Goal: Task Accomplishment & Management: Complete application form

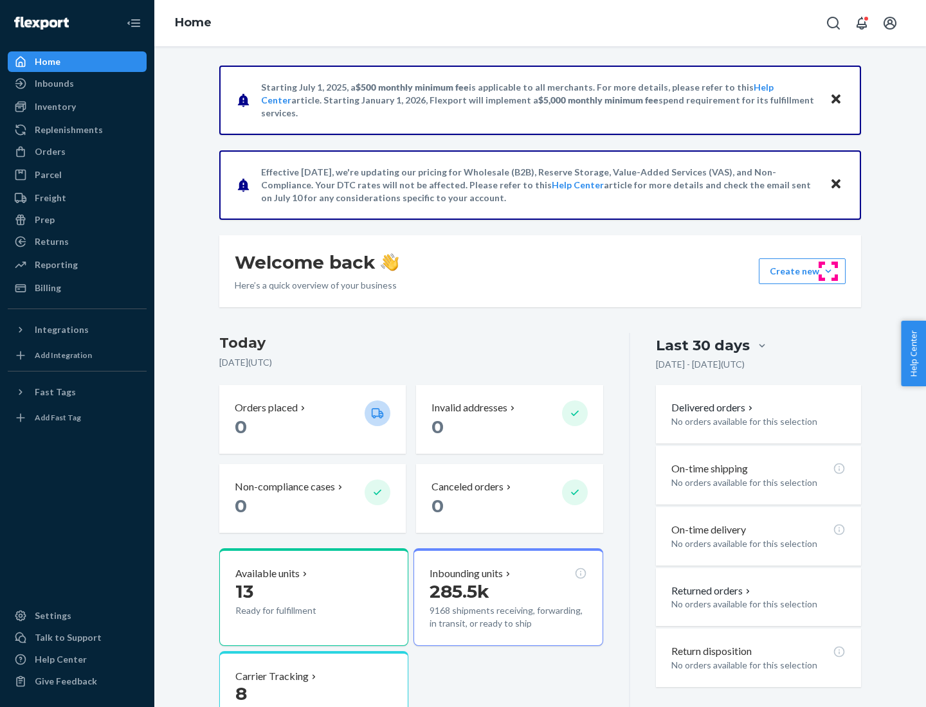
click at [828, 271] on button "Create new Create new inbound Create new order Create new product" at bounding box center [802, 271] width 87 height 26
click at [77, 84] on div "Inbounds" at bounding box center [77, 84] width 136 height 18
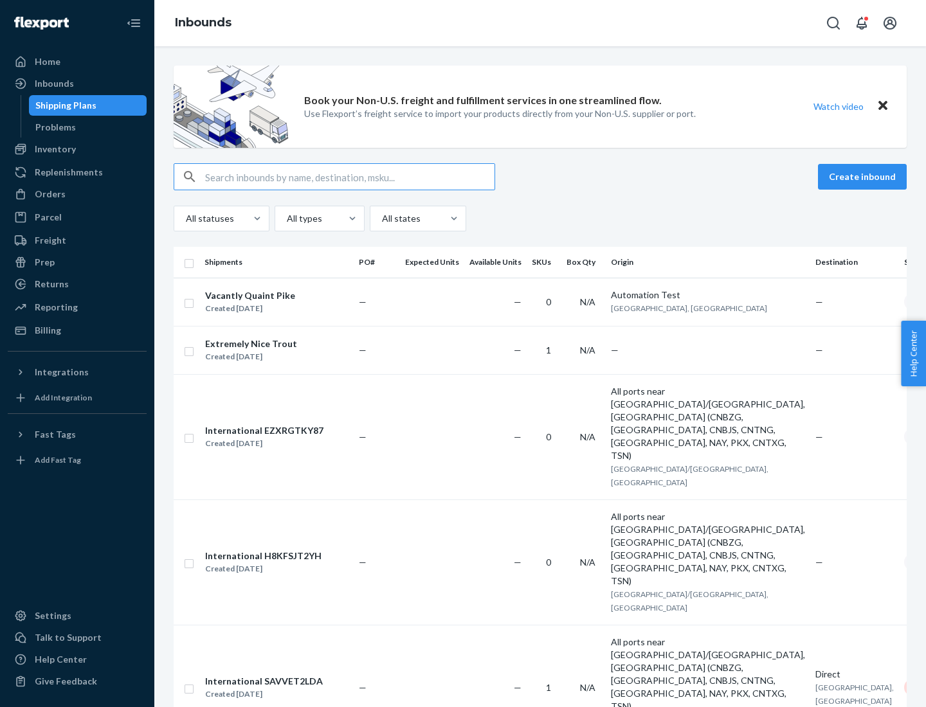
click at [864, 177] on button "Create inbound" at bounding box center [862, 177] width 89 height 26
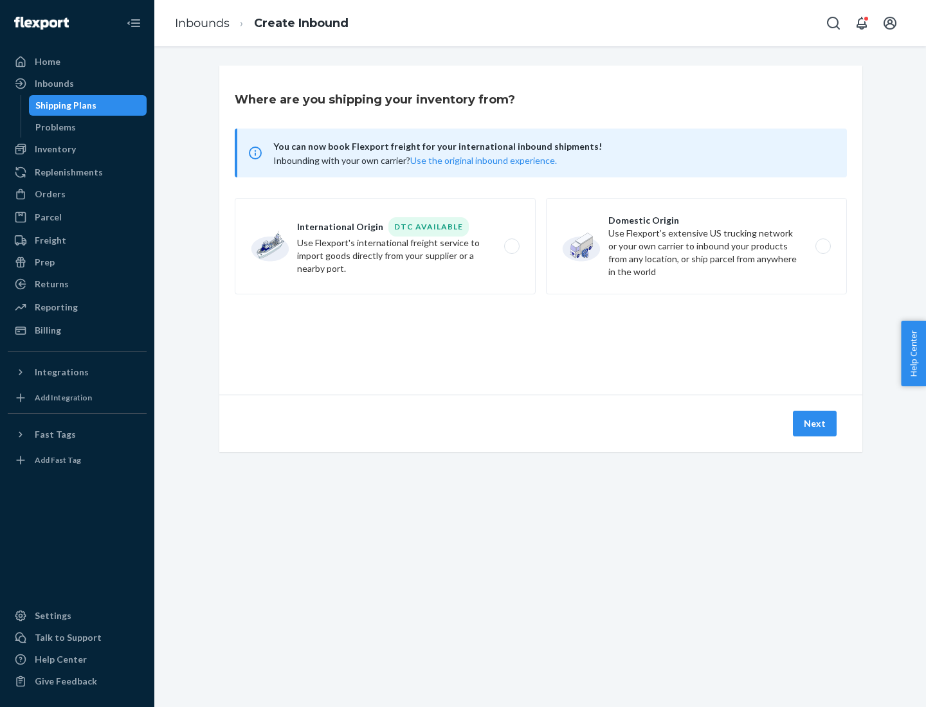
click at [696, 246] on label "Domestic Origin Use Flexport’s extensive US trucking network or your own carrie…" at bounding box center [696, 246] width 301 height 96
click at [822, 246] on input "Domestic Origin Use Flexport’s extensive US trucking network or your own carrie…" at bounding box center [826, 246] width 8 height 8
radio input "true"
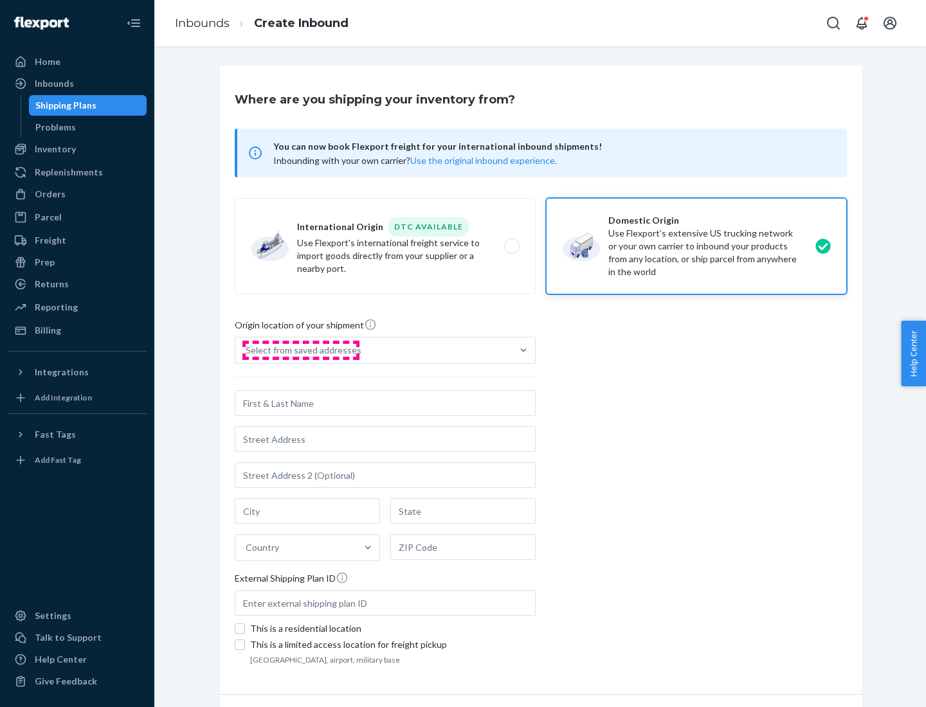
click at [300, 350] on div "Select from saved addresses" at bounding box center [304, 350] width 116 height 13
click at [247, 350] on input "Select from saved addresses" at bounding box center [246, 350] width 1 height 13
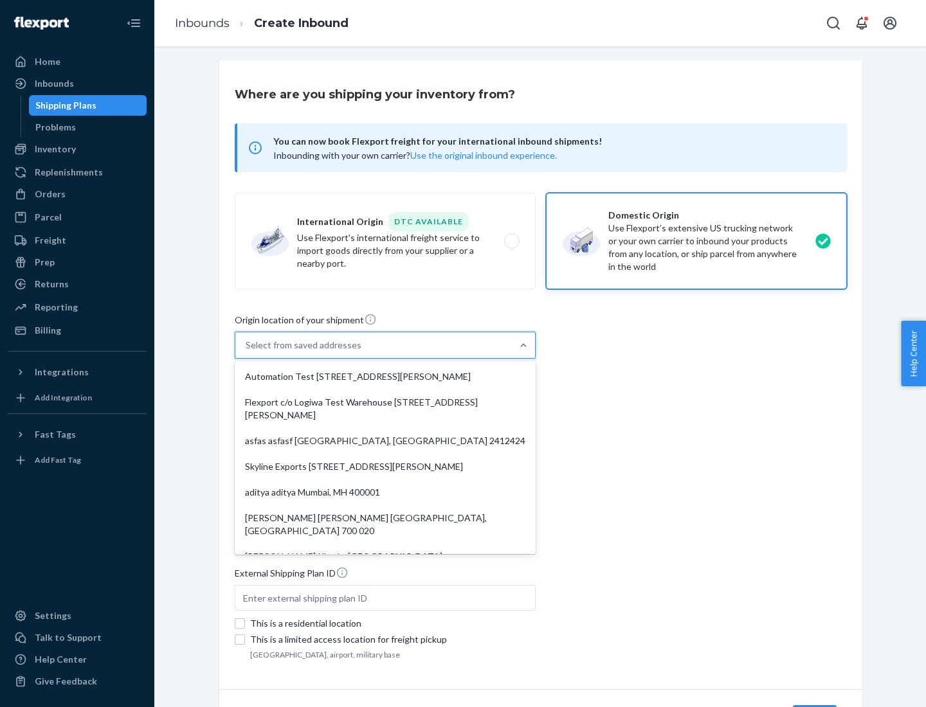
click at [385, 377] on div "Automation Test [STREET_ADDRESS][PERSON_NAME]" at bounding box center [385, 377] width 296 height 26
click at [247, 352] on input "option Automation Test [STREET_ADDRESS][PERSON_NAME]. 9 results available. Use …" at bounding box center [246, 345] width 1 height 13
type input "Automation Test"
type input "9th Floor"
type input "[GEOGRAPHIC_DATA]"
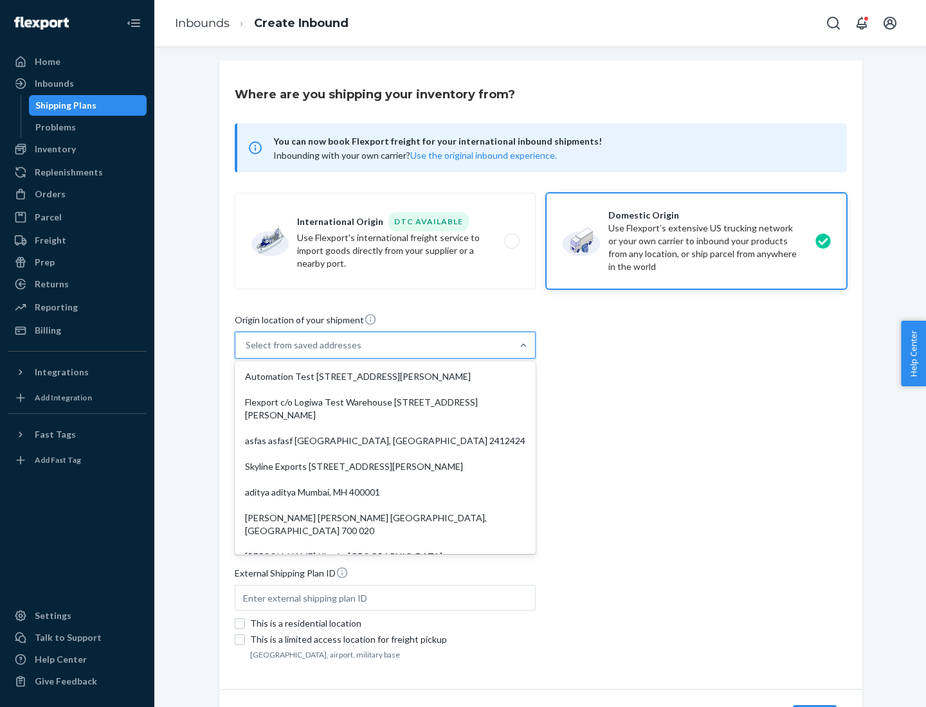
type input "CA"
type input "94104"
type input "[STREET_ADDRESS][PERSON_NAME]"
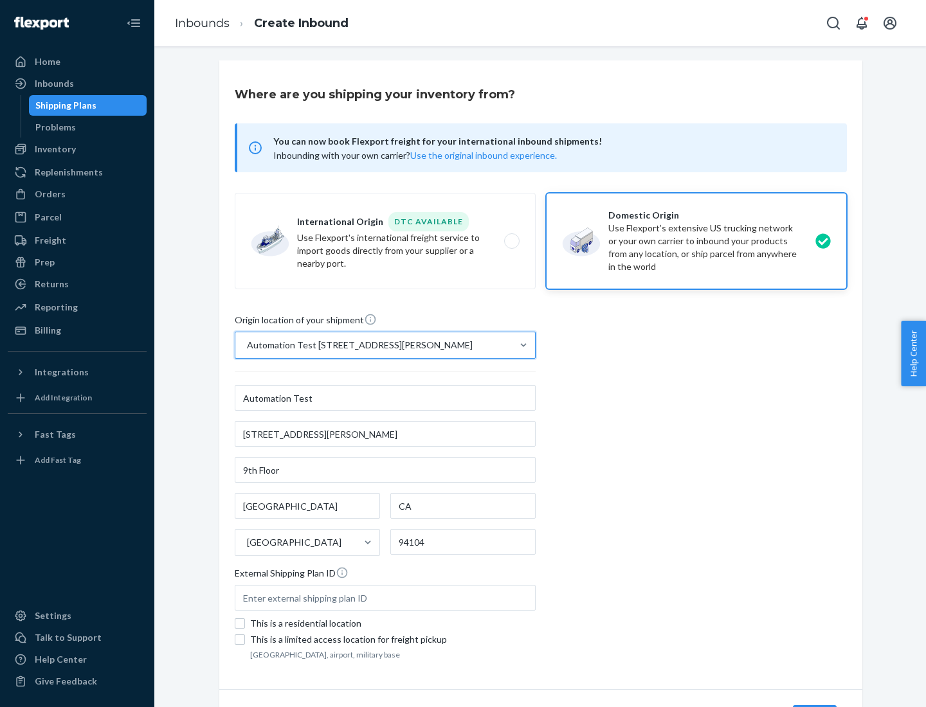
scroll to position [75, 0]
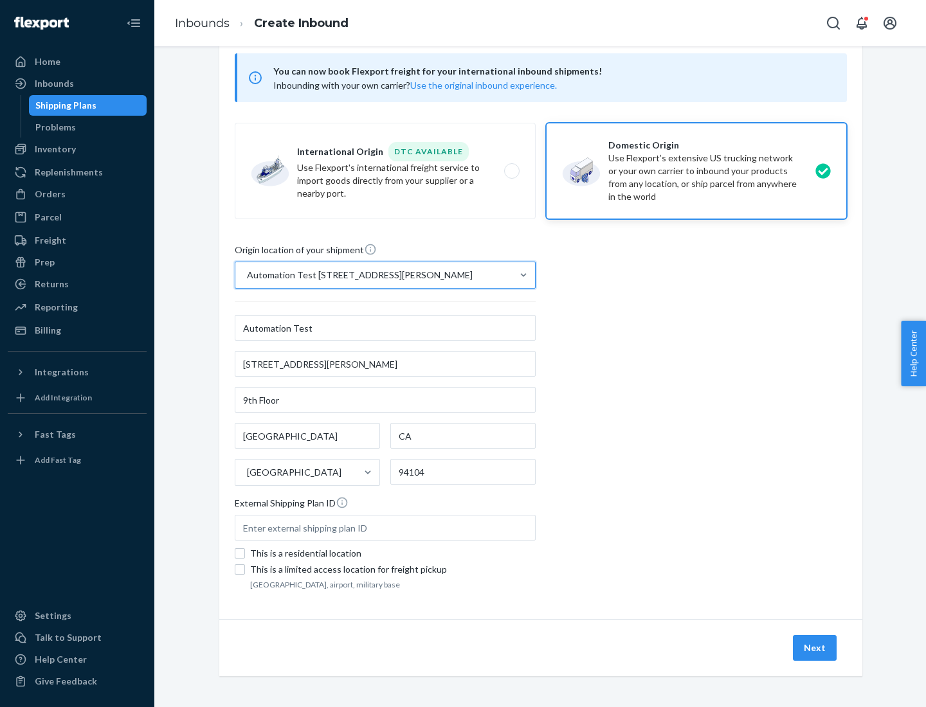
click at [815, 648] on button "Next" at bounding box center [815, 648] width 44 height 26
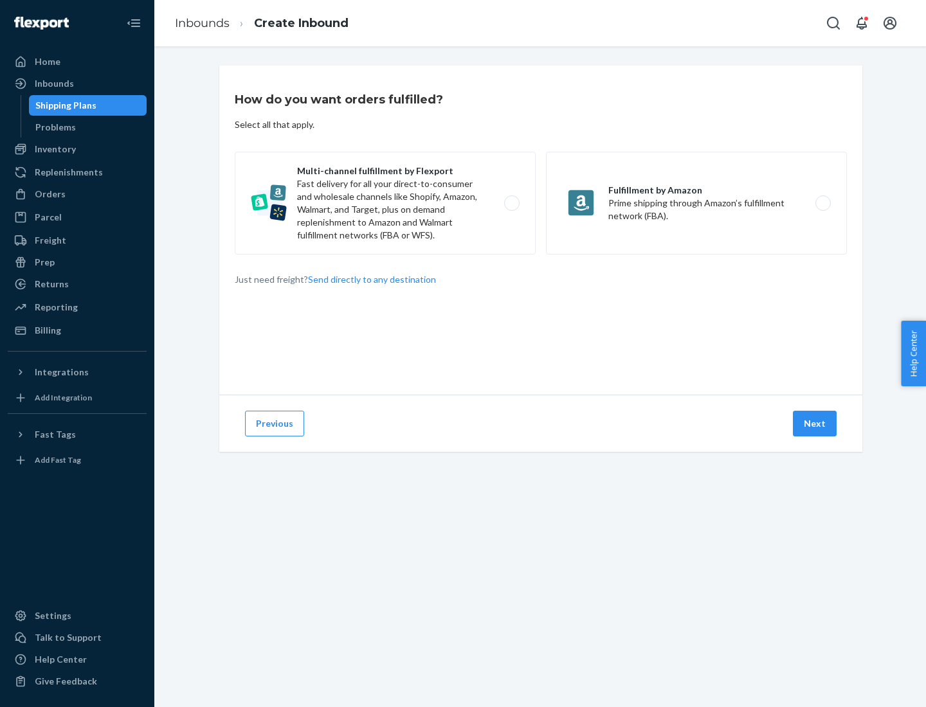
click at [385, 203] on label "Multi-channel fulfillment by Flexport Fast delivery for all your direct-to-cons…" at bounding box center [385, 203] width 301 height 103
click at [511, 203] on input "Multi-channel fulfillment by Flexport Fast delivery for all your direct-to-cons…" at bounding box center [515, 203] width 8 height 8
radio input "true"
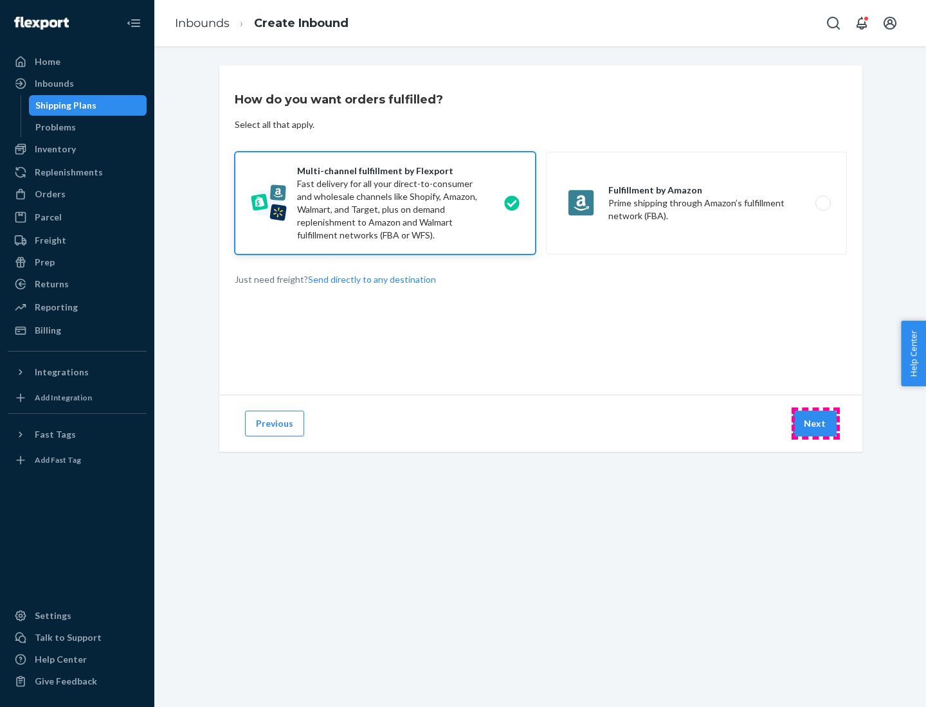
click at [815, 424] on button "Next" at bounding box center [815, 424] width 44 height 26
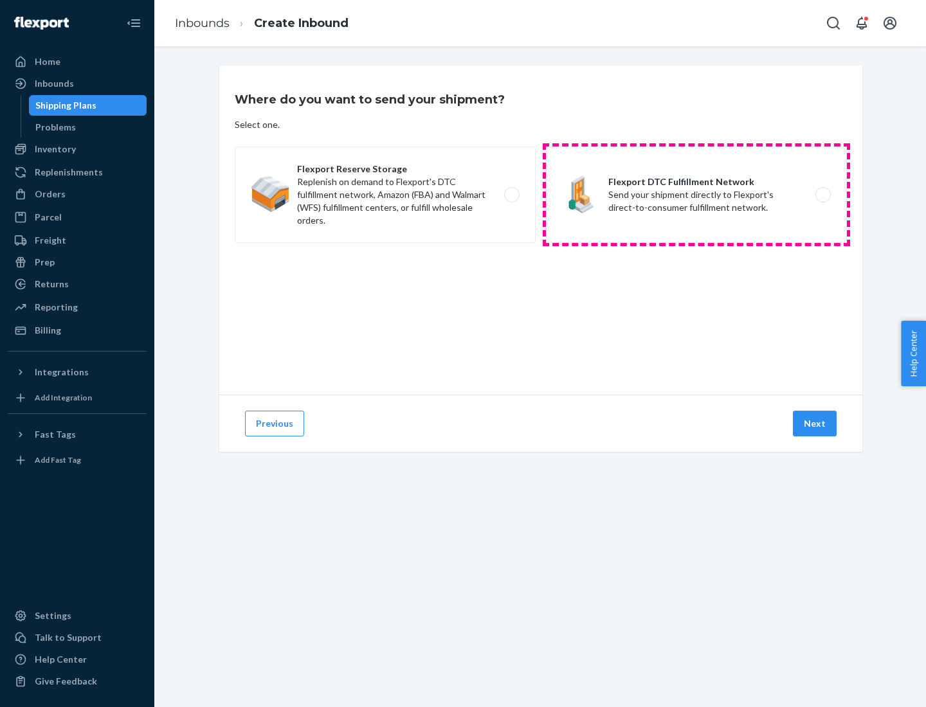
click at [696, 195] on label "Flexport DTC Fulfillment Network Send your shipment directly to Flexport's dire…" at bounding box center [696, 195] width 301 height 96
click at [822, 195] on input "Flexport DTC Fulfillment Network Send your shipment directly to Flexport's dire…" at bounding box center [826, 195] width 8 height 8
radio input "true"
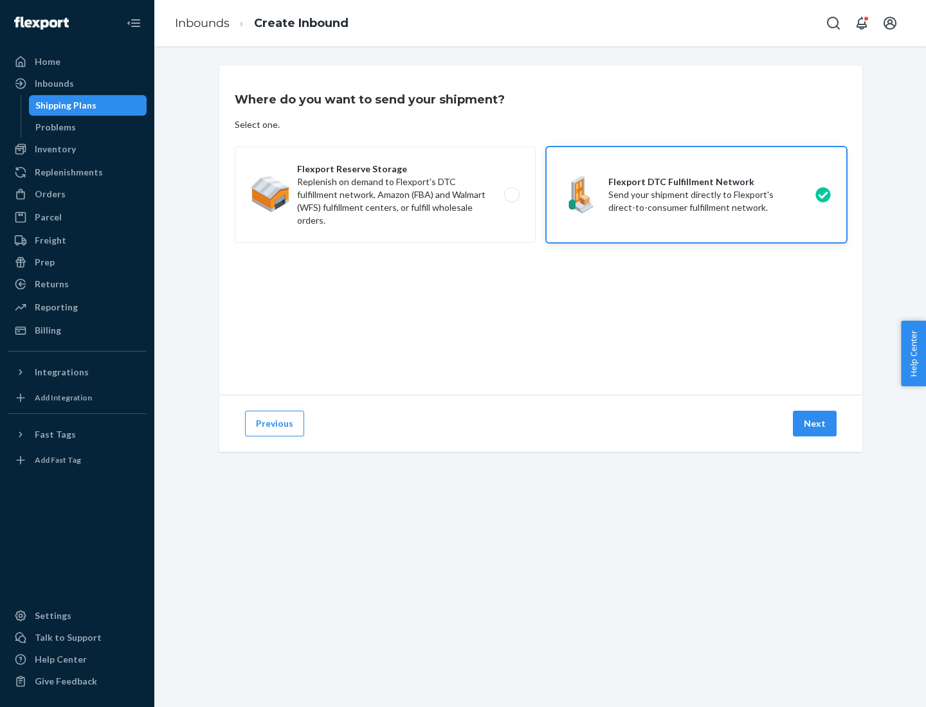
click at [815, 424] on button "Next" at bounding box center [815, 424] width 44 height 26
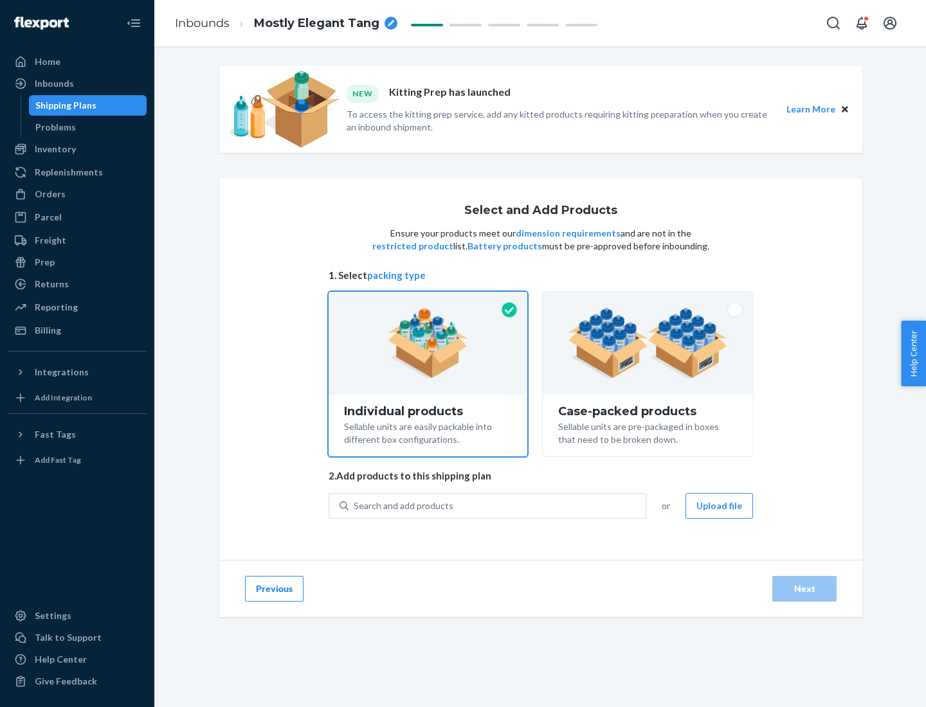
click at [648, 343] on img at bounding box center [648, 343] width 160 height 71
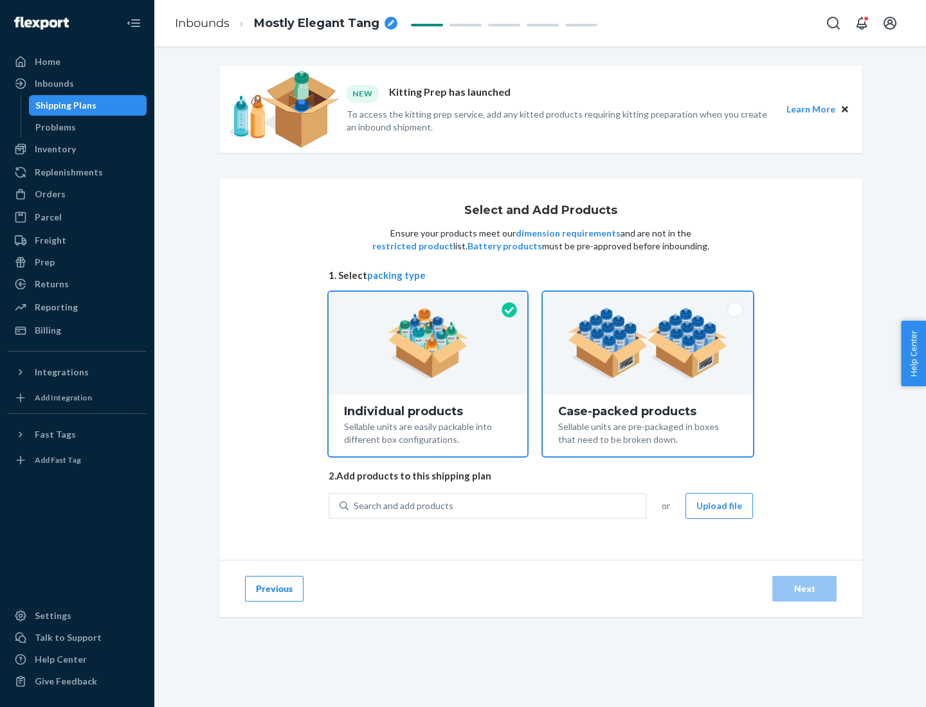
click at [648, 300] on input "Case-packed products Sellable units are pre-packaged in boxes that need to be b…" at bounding box center [648, 296] width 8 height 8
radio input "true"
radio input "false"
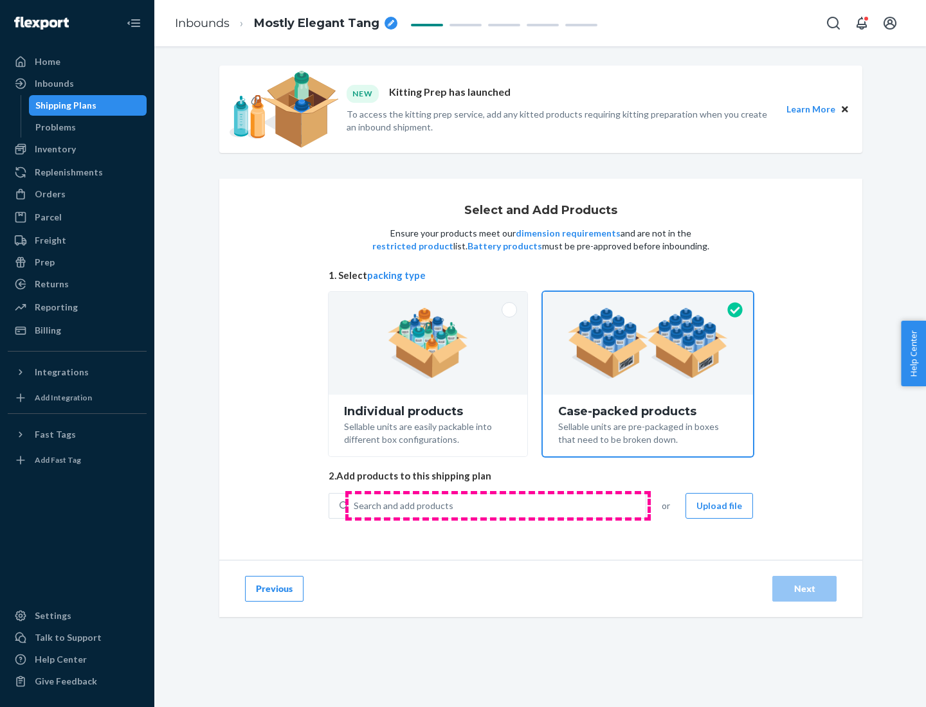
click at [498, 505] on div "Search and add products" at bounding box center [496, 505] width 297 height 23
click at [355, 505] on input "Search and add products" at bounding box center [354, 506] width 1 height 13
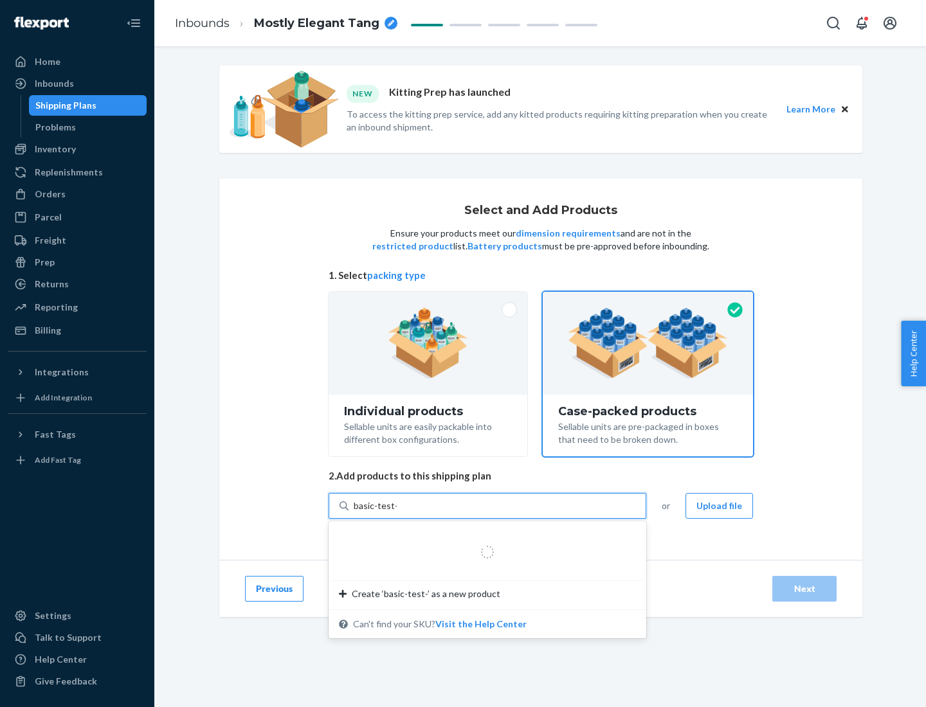
type input "basic-test-product-1"
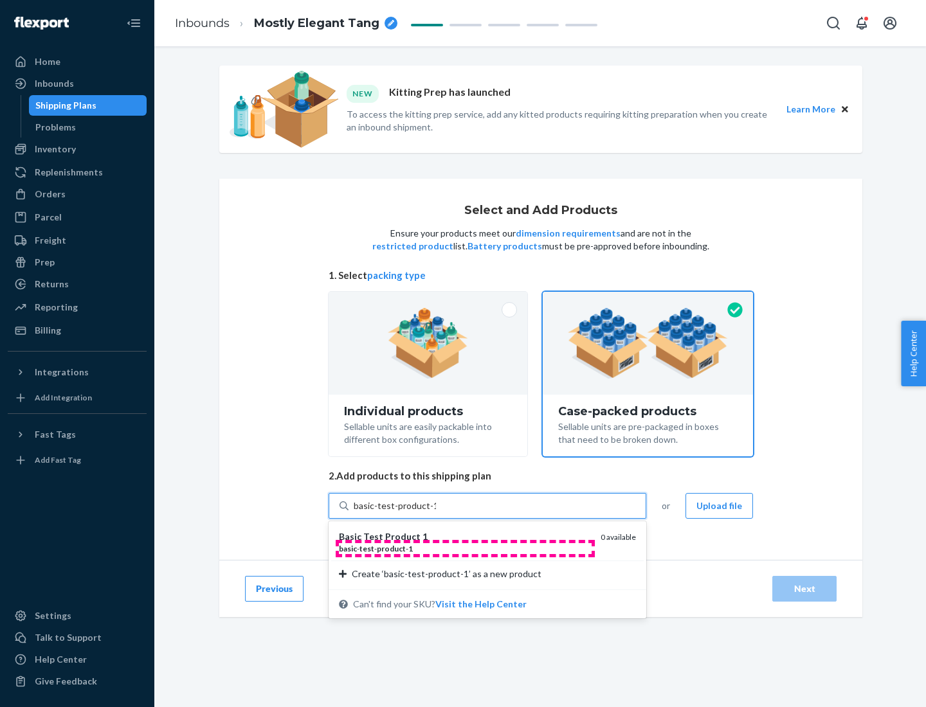
click at [465, 548] on div "basic - test - product - 1" at bounding box center [464, 548] width 251 height 11
click at [436, 512] on input "basic-test-product-1" at bounding box center [395, 506] width 82 height 13
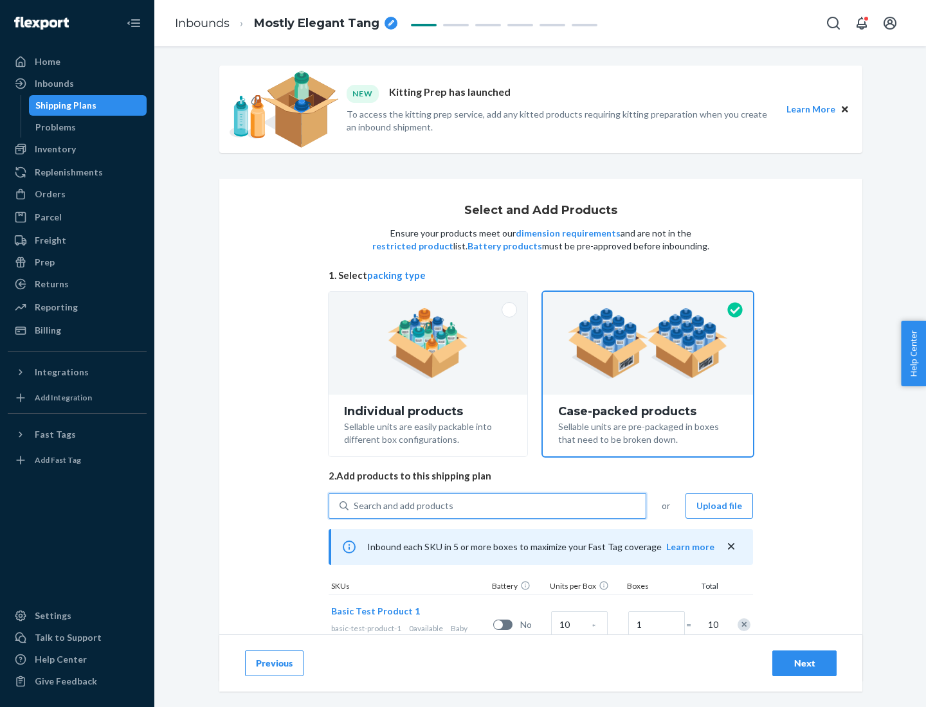
scroll to position [46, 0]
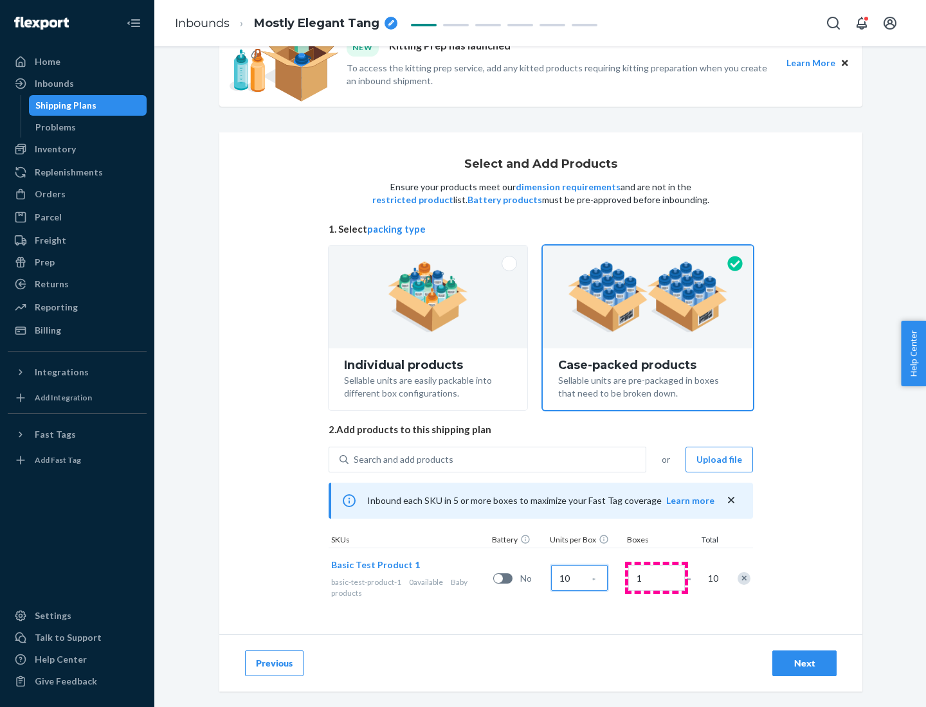
type input "10"
type input "7"
click at [804, 663] on div "Next" at bounding box center [804, 663] width 42 height 13
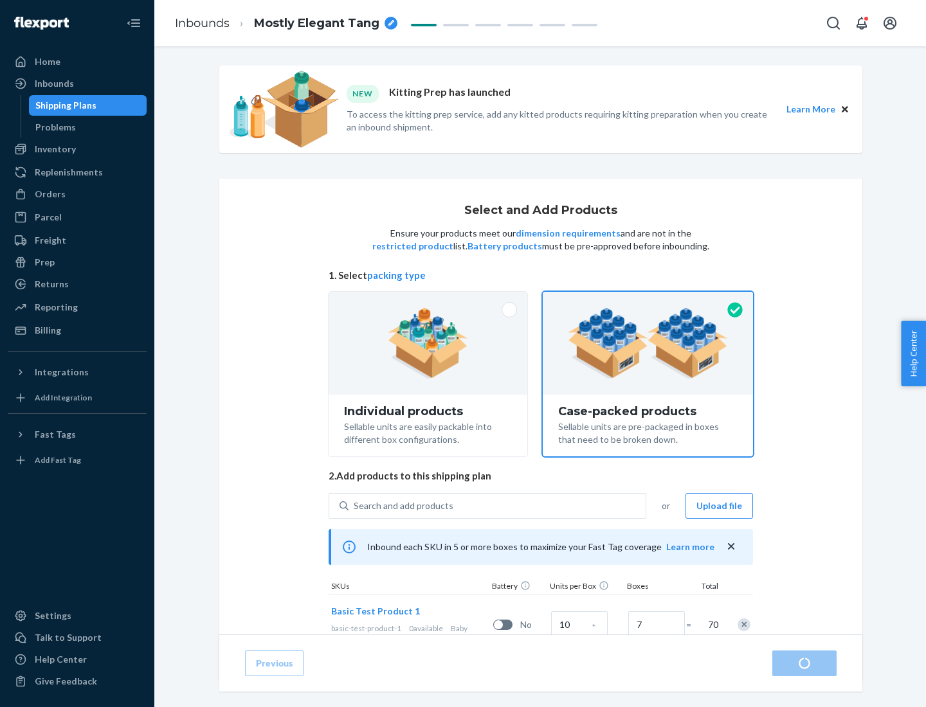
radio input "true"
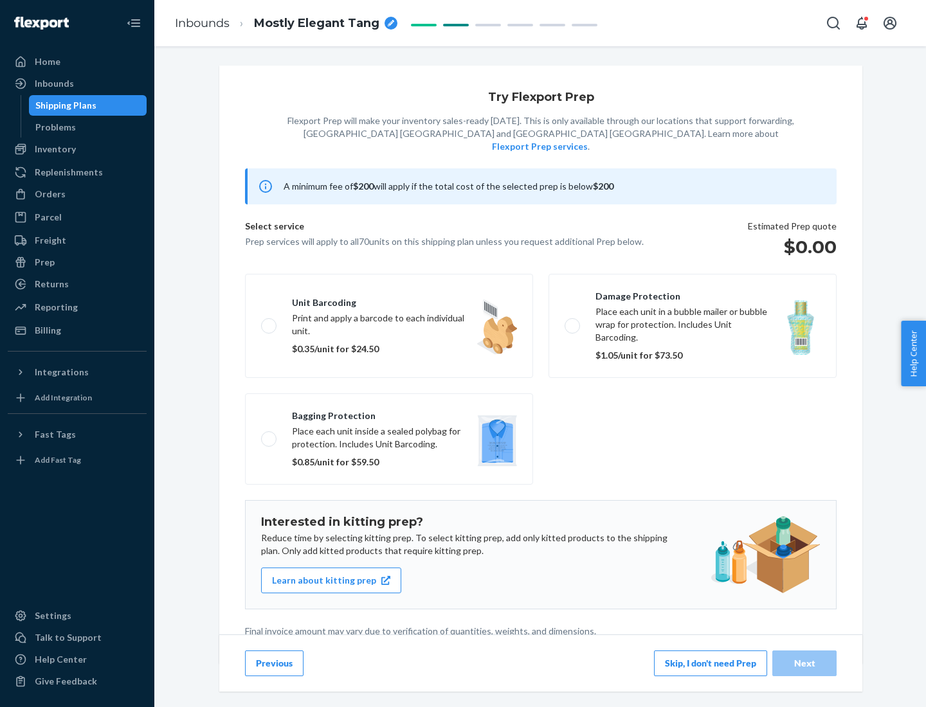
scroll to position [3, 0]
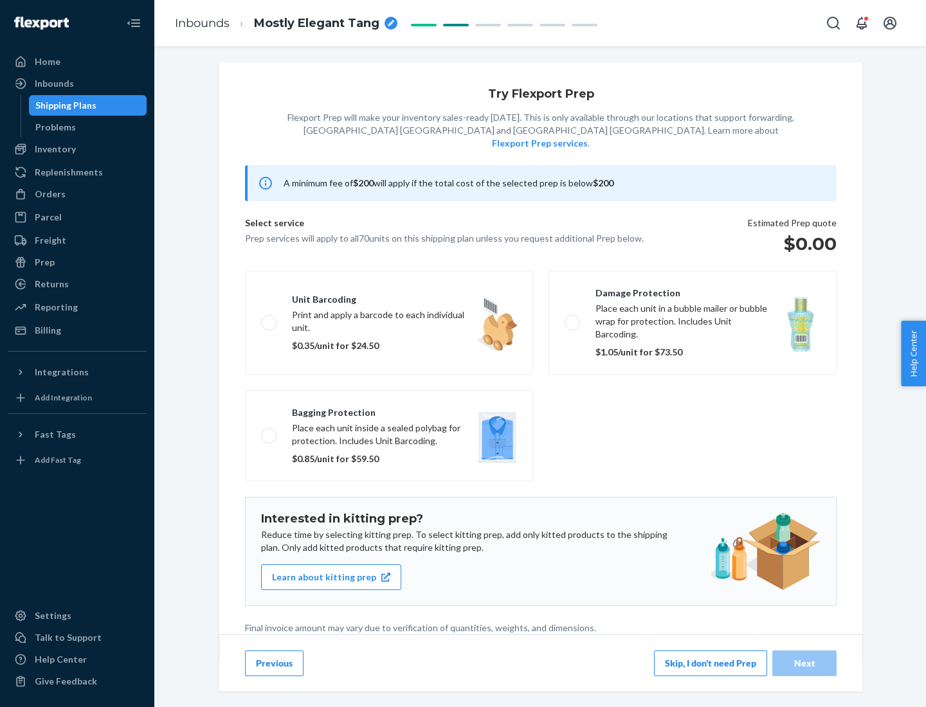
click at [389, 410] on label "Bagging protection Place each unit inside a sealed polybag for protection. Incl…" at bounding box center [389, 435] width 288 height 91
click at [269, 431] on input "Bagging protection Place each unit inside a sealed polybag for protection. Incl…" at bounding box center [265, 435] width 8 height 8
checkbox input "true"
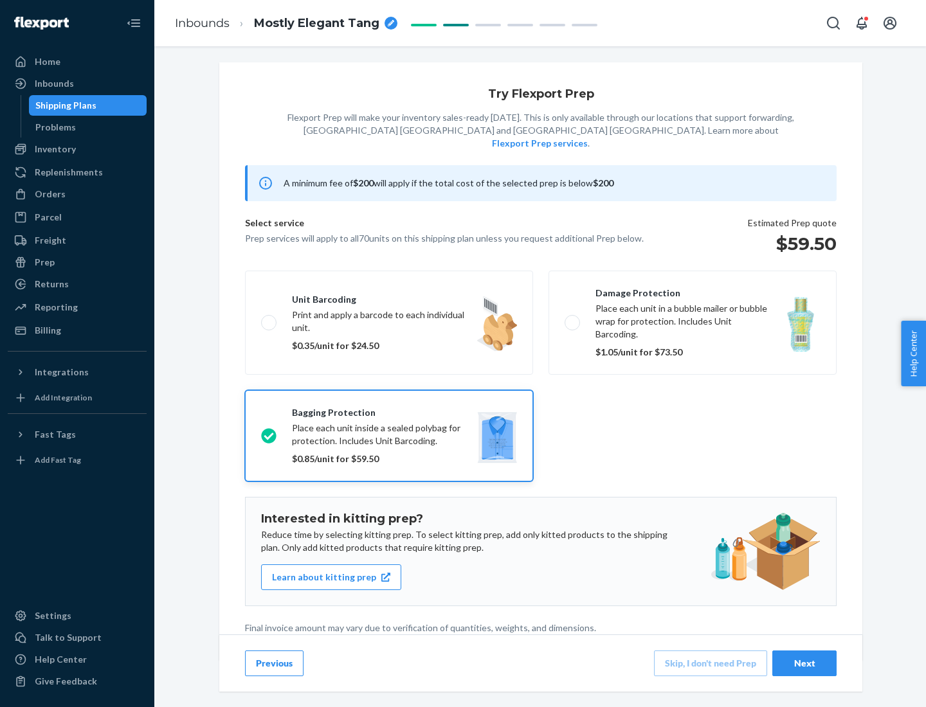
click at [804, 663] on div "Next" at bounding box center [804, 663] width 42 height 13
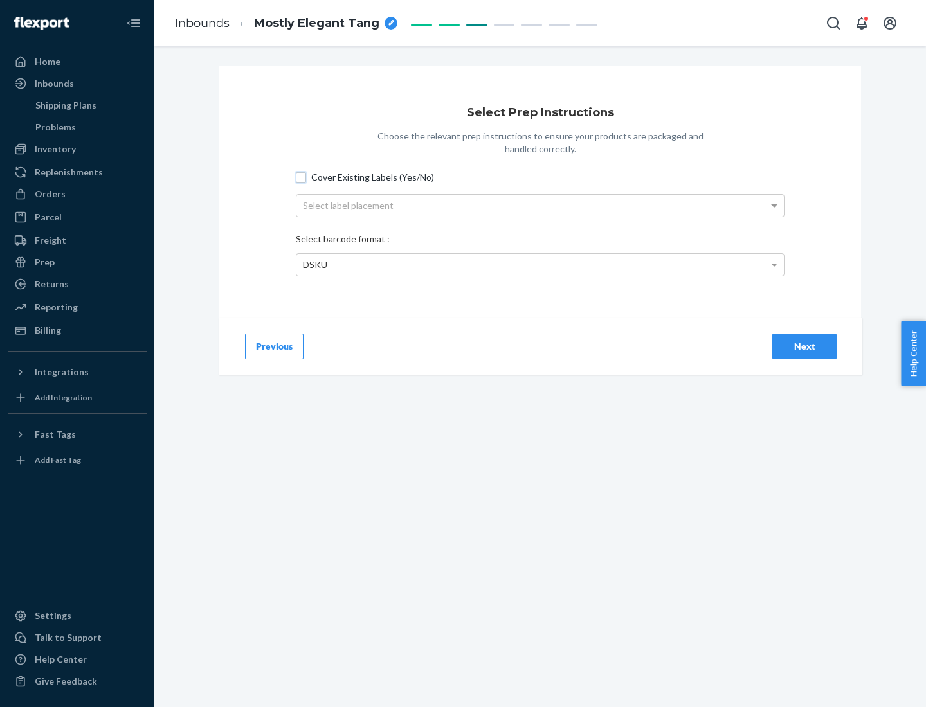
click at [301, 177] on input "Cover Existing Labels (Yes/No)" at bounding box center [301, 177] width 10 height 10
checkbox input "true"
click at [540, 205] on div "Select label placement" at bounding box center [539, 206] width 487 height 22
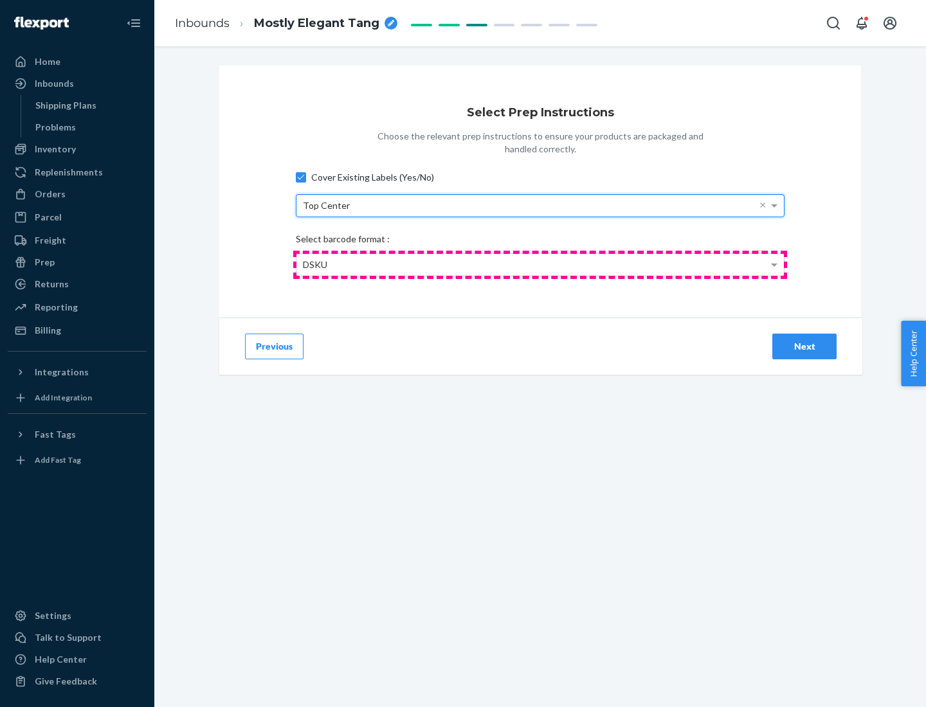
click at [540, 264] on div "DSKU" at bounding box center [539, 265] width 487 height 22
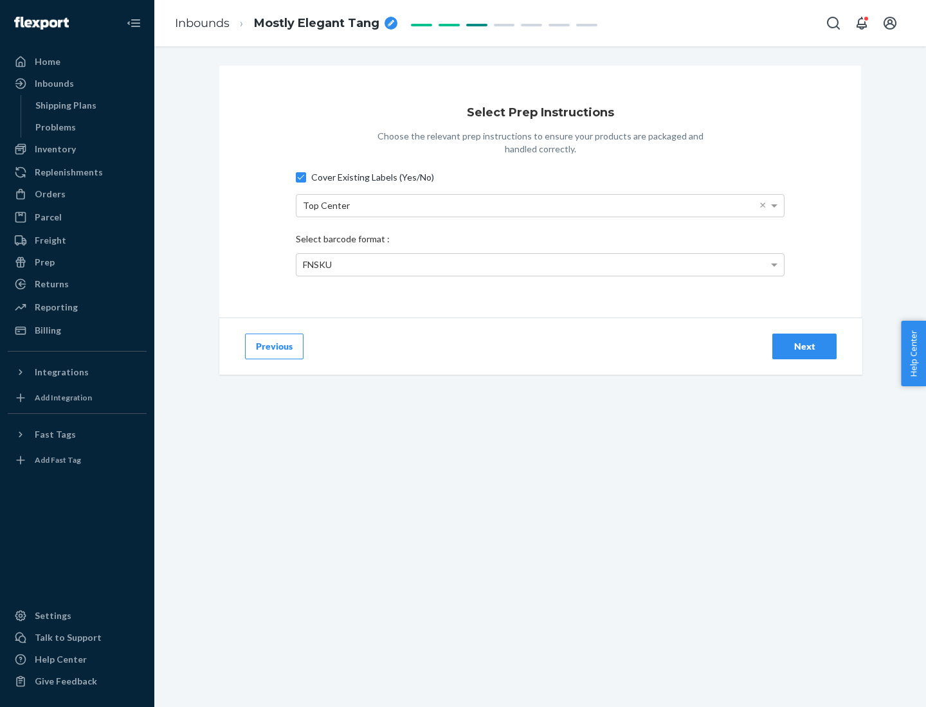
click at [804, 346] on div "Next" at bounding box center [804, 346] width 42 height 13
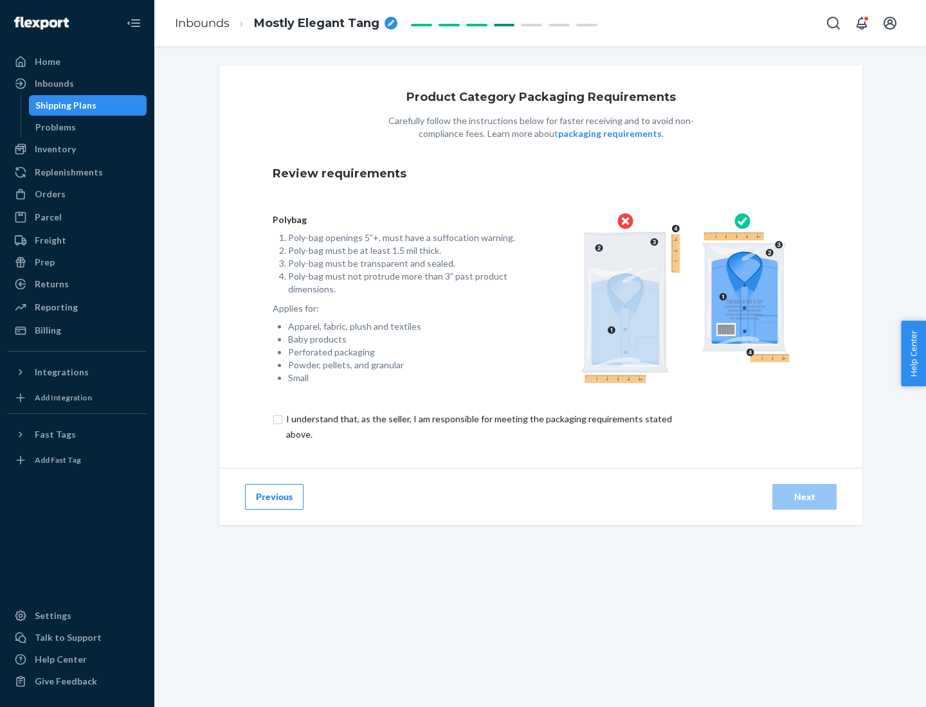
click at [478, 426] on input "checkbox" at bounding box center [487, 426] width 428 height 31
checkbox input "true"
click at [804, 496] on div "Next" at bounding box center [804, 497] width 42 height 13
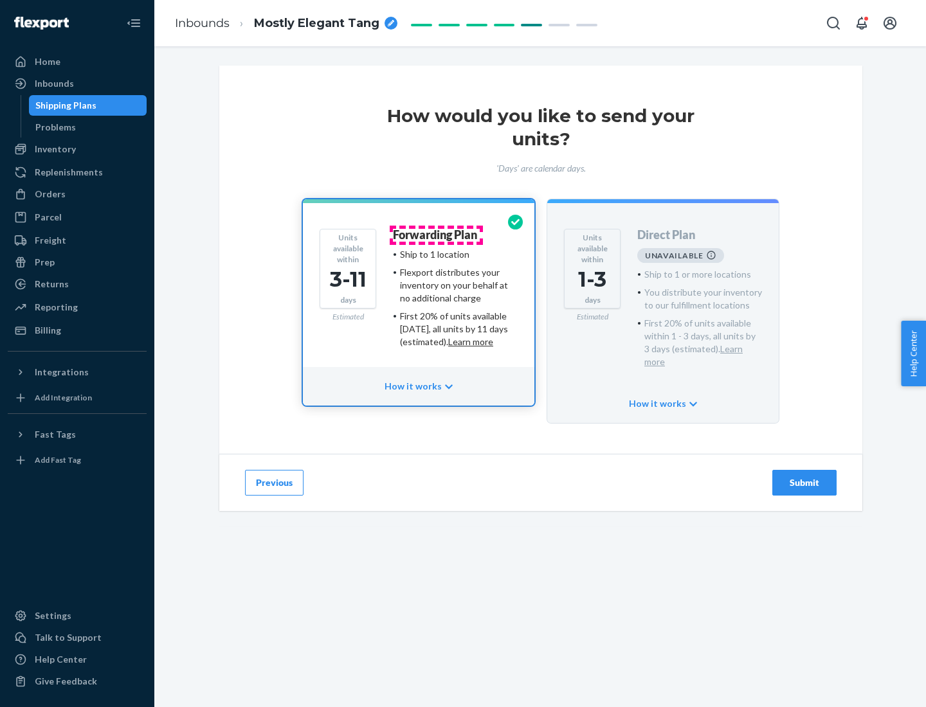
click at [436, 235] on h4 "Forwarding Plan" at bounding box center [435, 235] width 84 height 13
click at [804, 476] on div "Submit" at bounding box center [804, 482] width 42 height 13
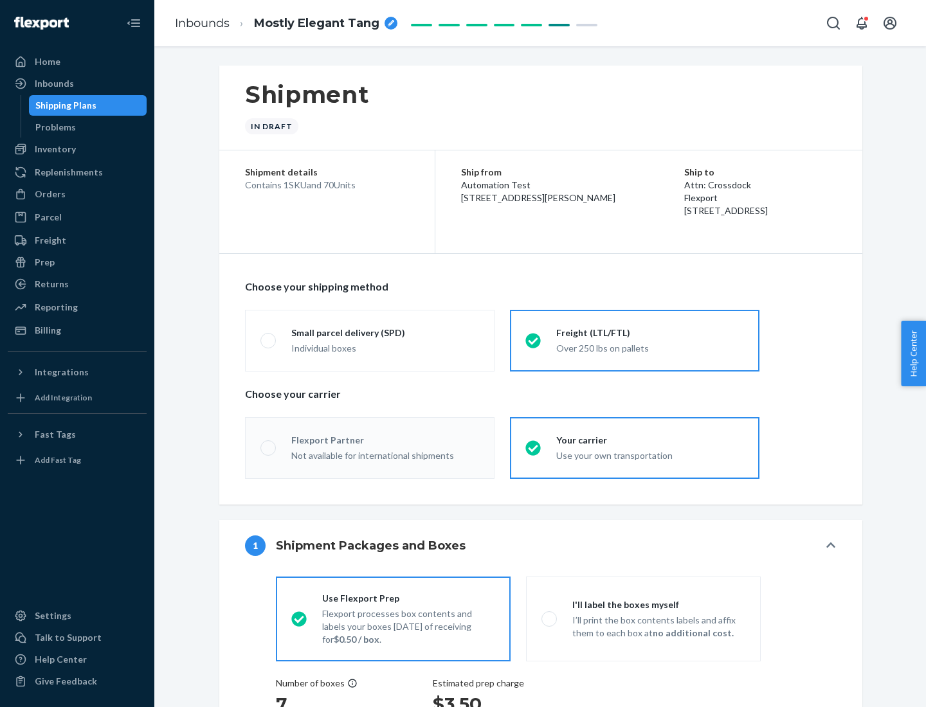
radio input "true"
radio input "false"
radio input "true"
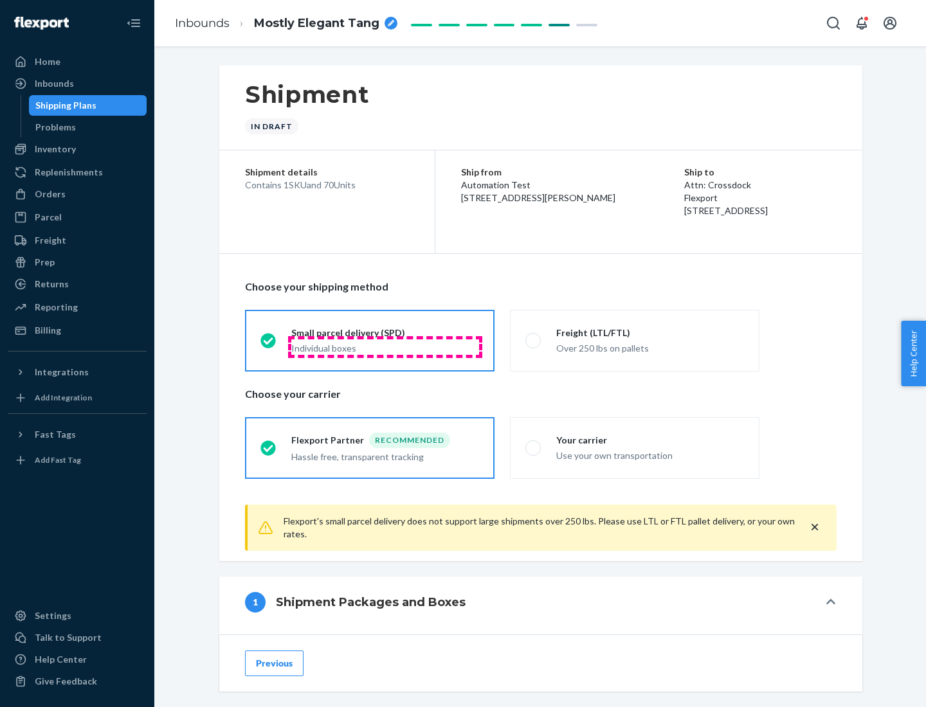
click at [385, 347] on div "Individual boxes" at bounding box center [385, 348] width 188 height 13
click at [269, 345] on input "Small parcel delivery (SPD) Individual boxes" at bounding box center [264, 340] width 8 height 8
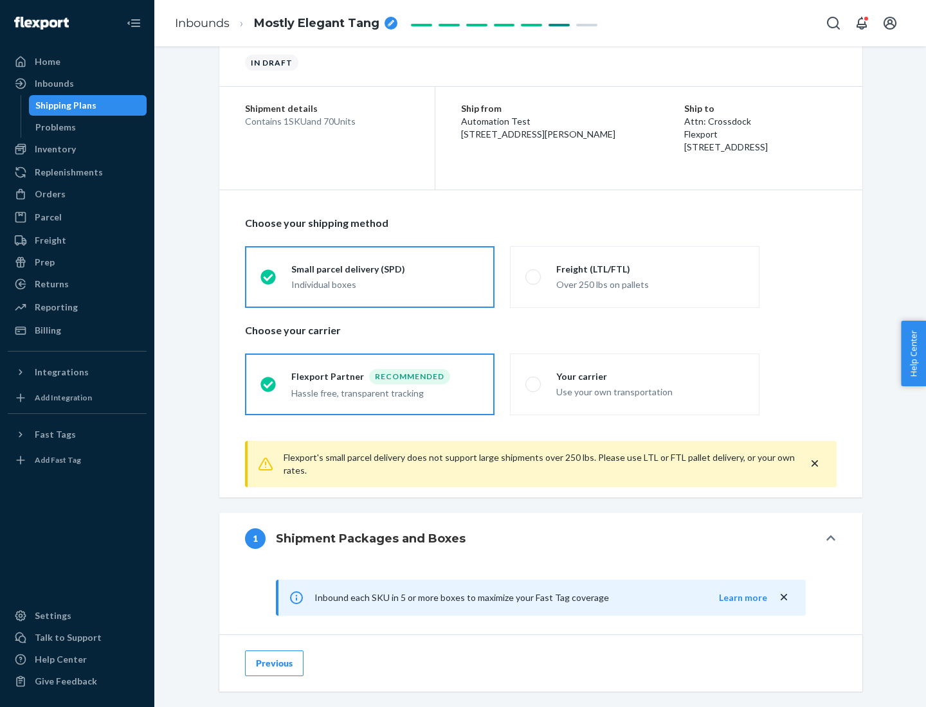
click at [650, 376] on div "Your carrier" at bounding box center [650, 376] width 188 height 13
click at [534, 380] on input "Your carrier Use your own transportation" at bounding box center [529, 384] width 8 height 8
radio input "true"
radio input "false"
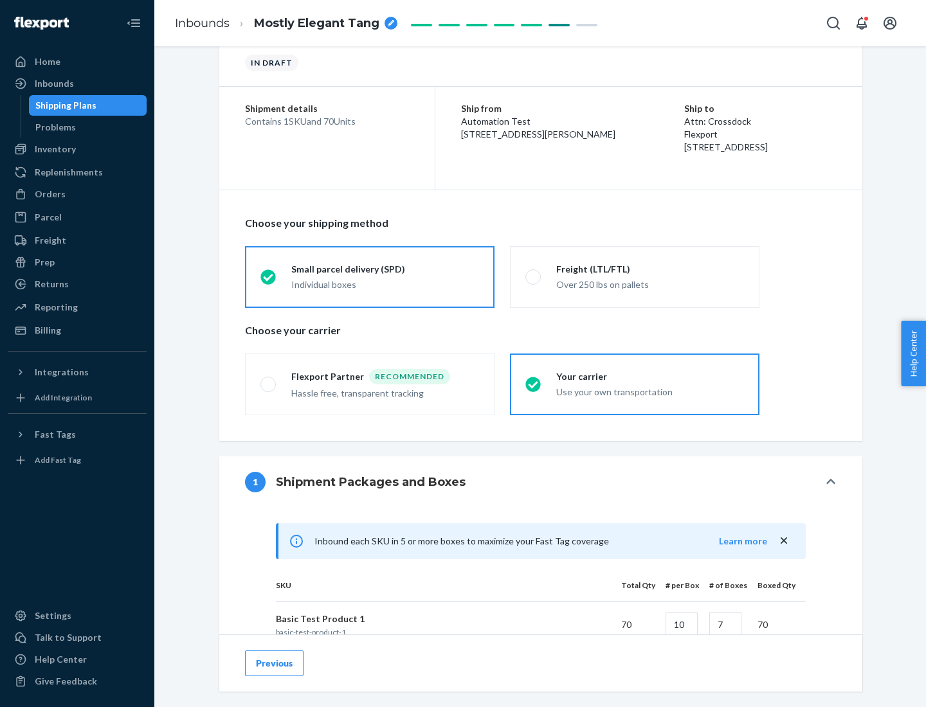
scroll to position [312, 0]
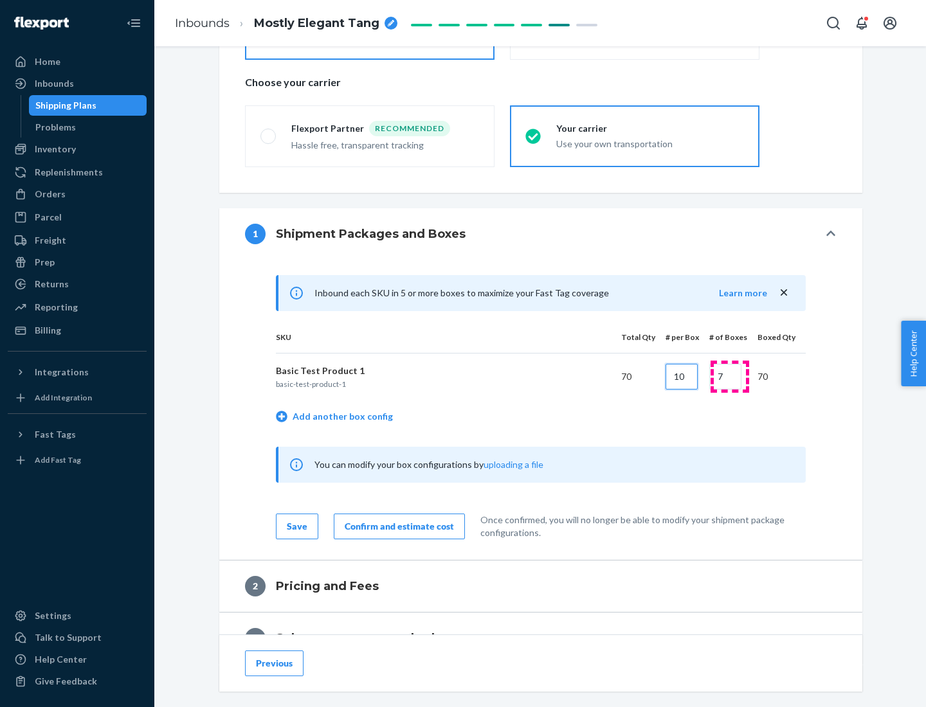
type input "10"
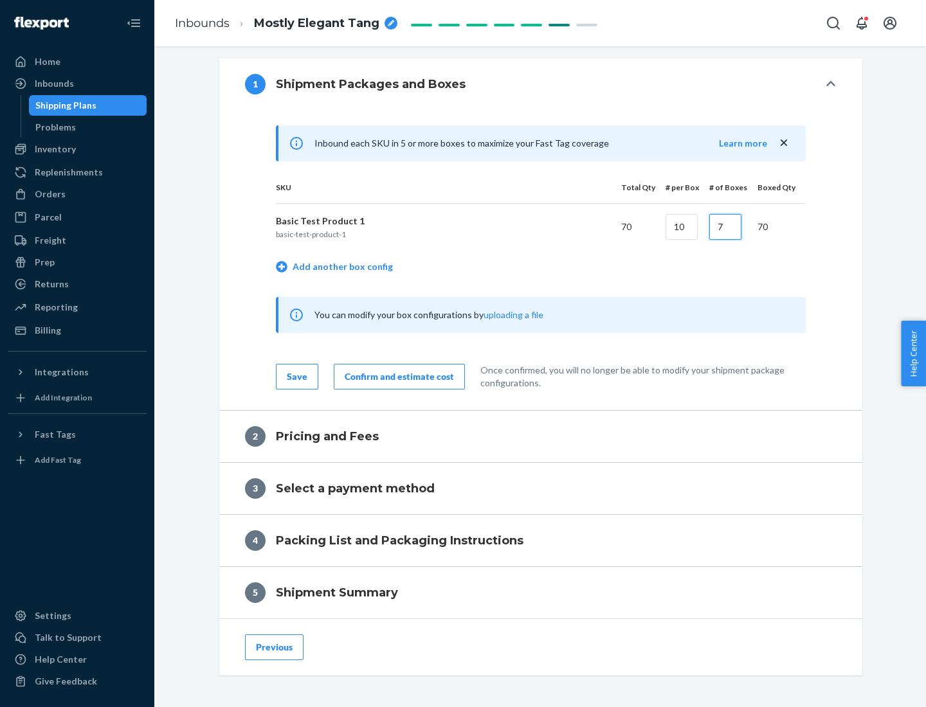
type input "7"
click at [397, 376] on div "Confirm and estimate cost" at bounding box center [399, 376] width 109 height 13
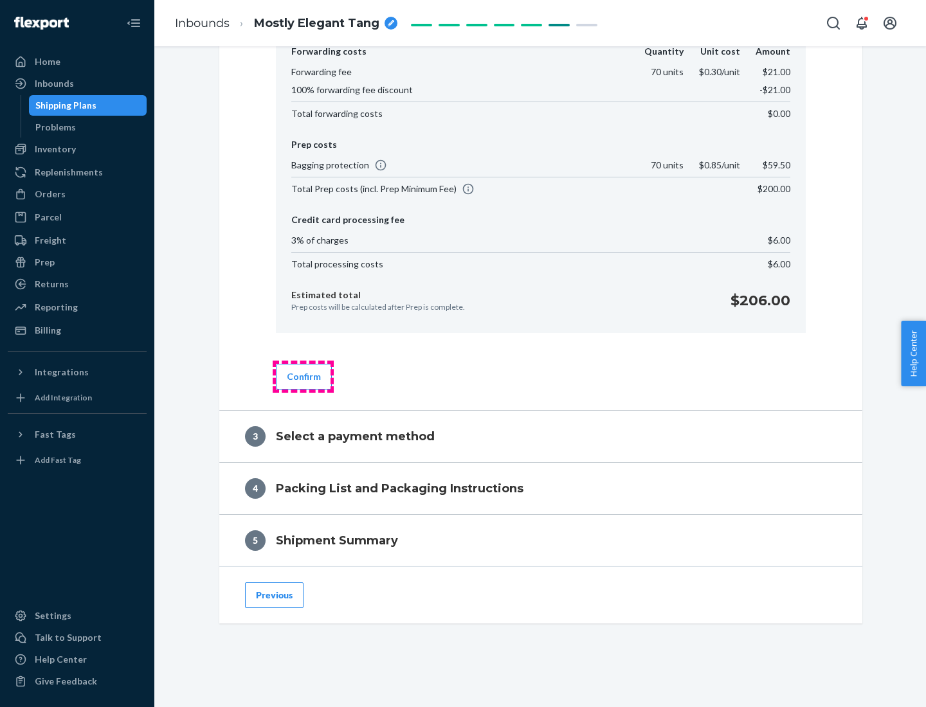
click at [303, 376] on button "Confirm" at bounding box center [304, 377] width 56 height 26
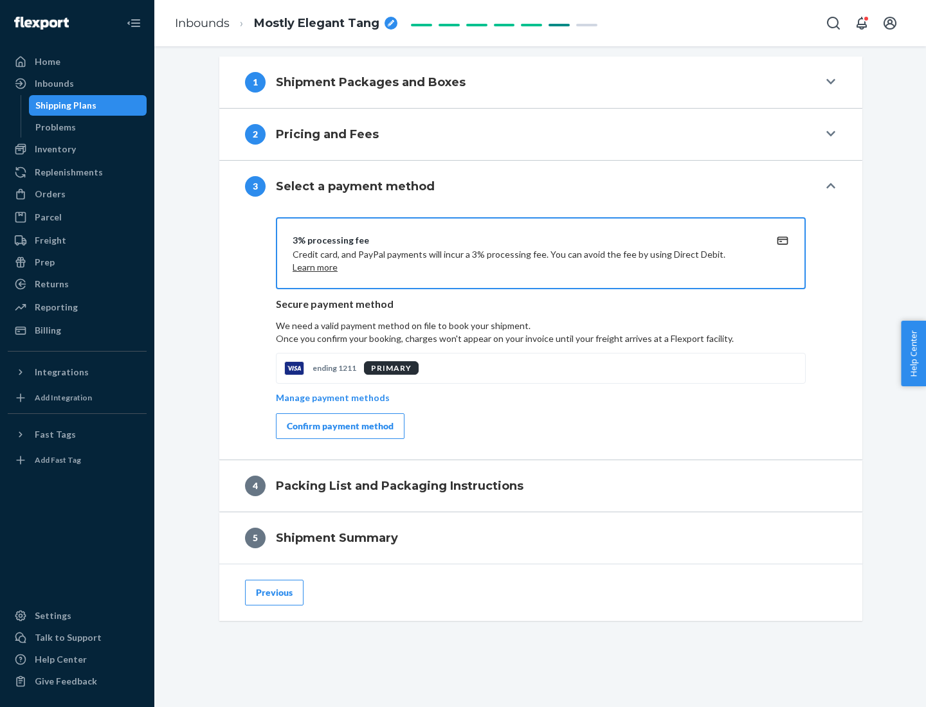
scroll to position [464, 0]
click at [339, 426] on div "Confirm payment method" at bounding box center [340, 426] width 107 height 13
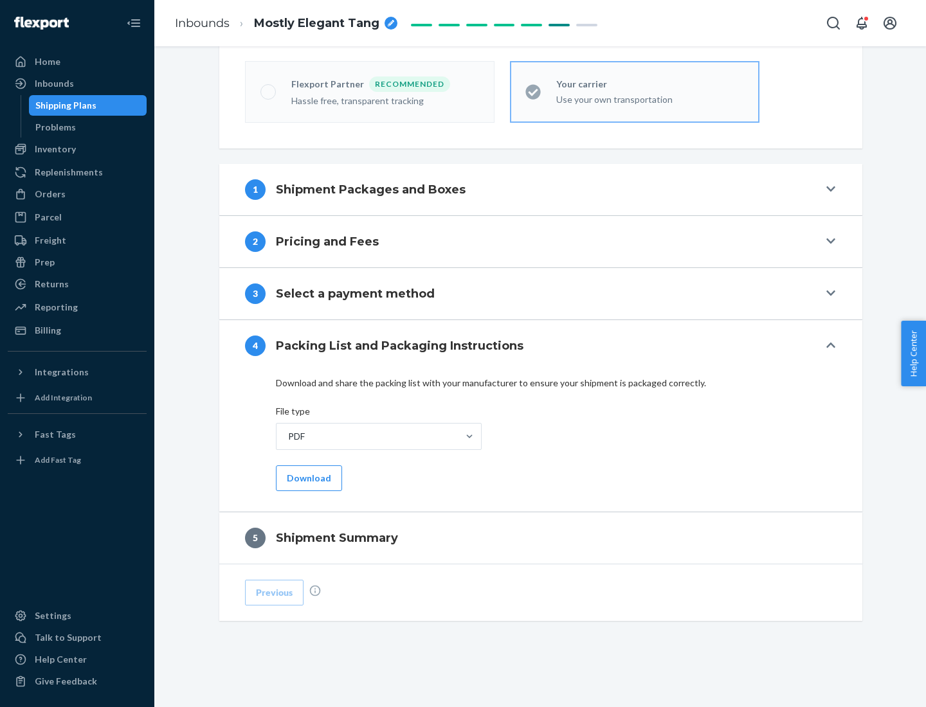
scroll to position [356, 0]
click at [307, 478] on button "Download" at bounding box center [309, 478] width 66 height 26
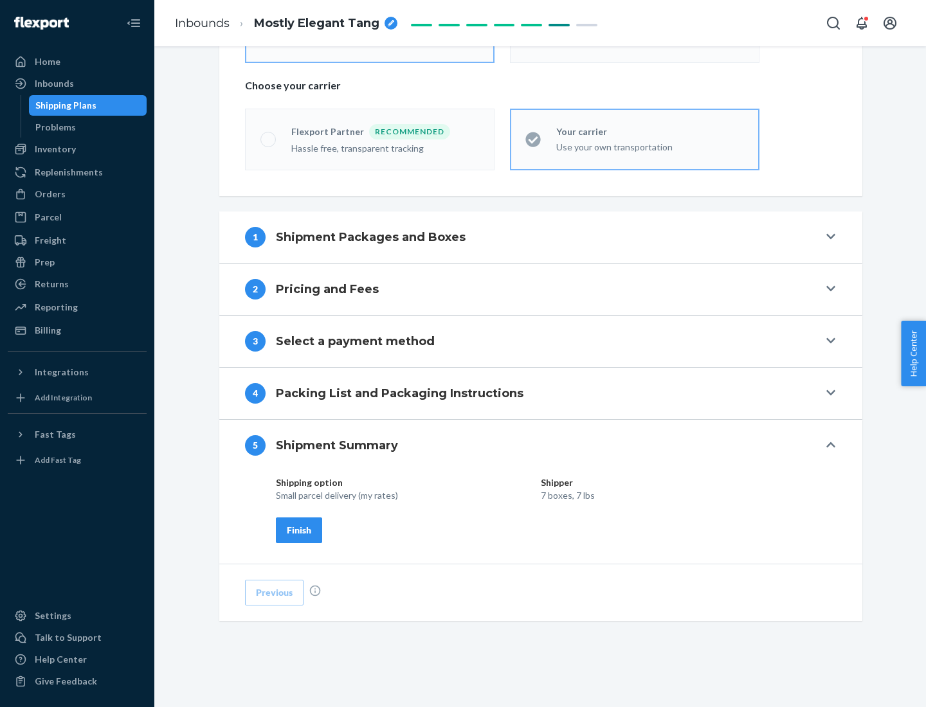
scroll to position [309, 0]
